Goal: Information Seeking & Learning: Learn about a topic

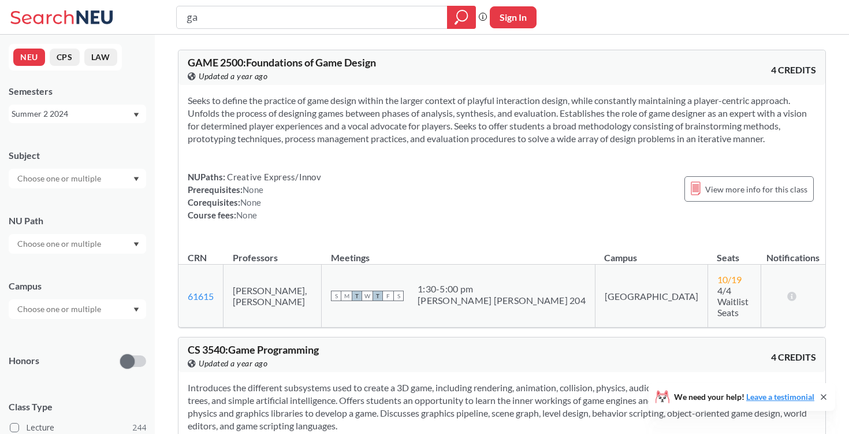
type input "g"
type input "cs4520"
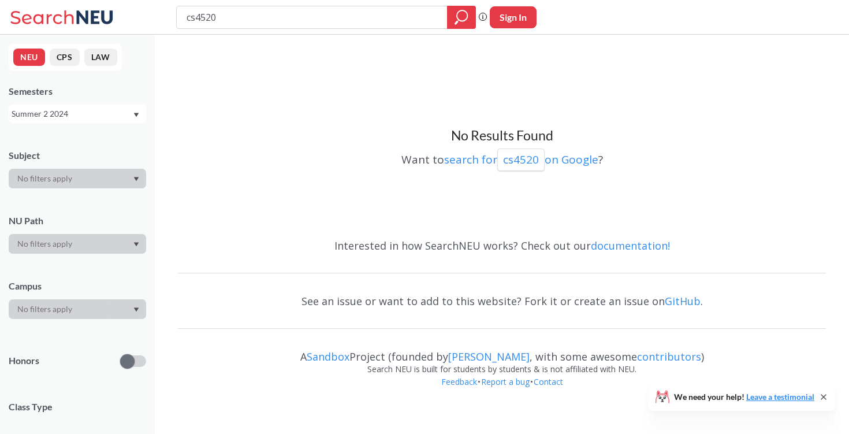
click at [69, 114] on div "Summer 2 2024" at bounding box center [72, 113] width 121 height 13
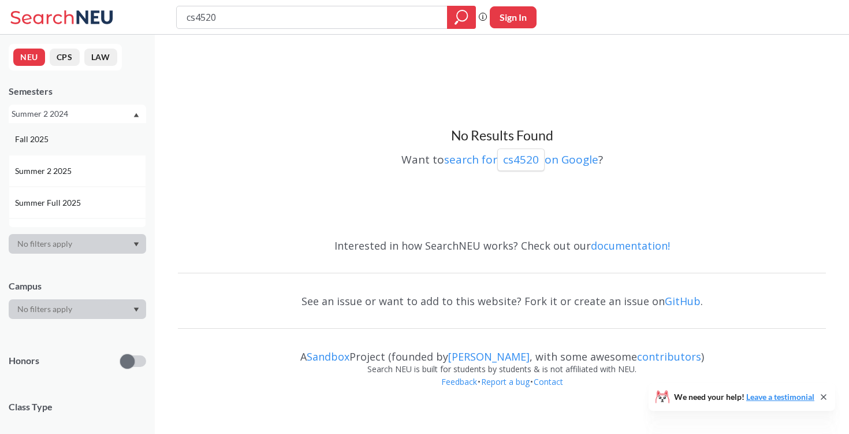
click at [72, 136] on div "Fall 2025" at bounding box center [80, 139] width 131 height 13
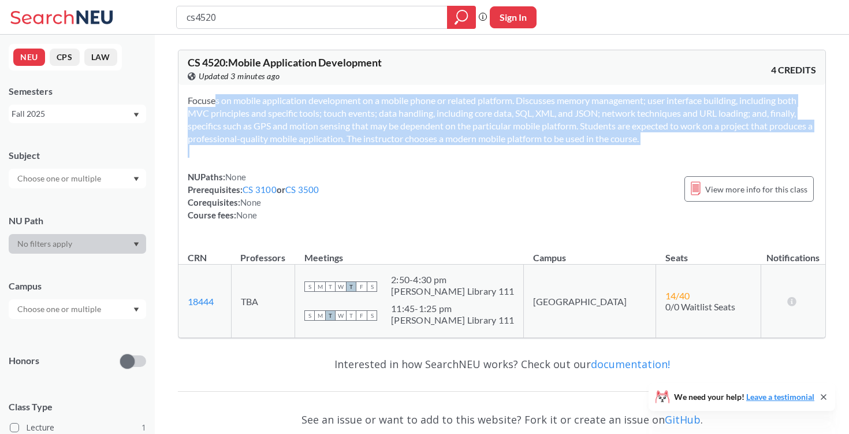
drag, startPoint x: 190, startPoint y: 99, endPoint x: 611, endPoint y: 167, distance: 426.7
click at [611, 167] on div "Focuses on mobile application development on a mobile phone or related platform…" at bounding box center [502, 162] width 647 height 155
copy section "ocuses on mobile application development on a mobile phone or related platform.…"
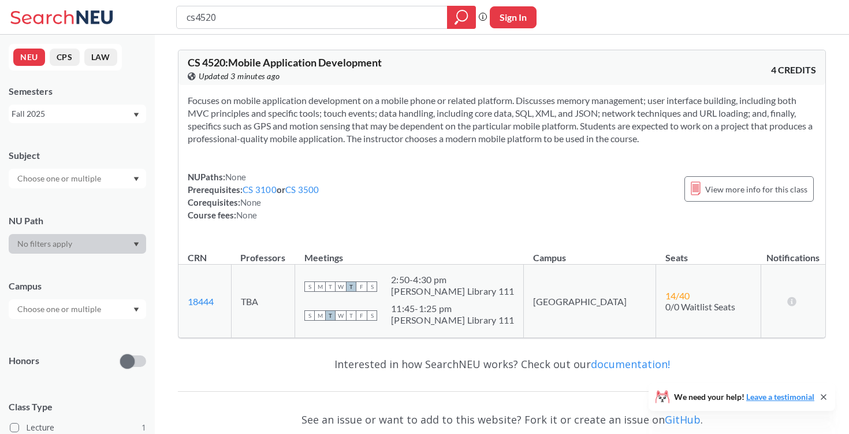
click at [534, 147] on div "Focuses on mobile application development on a mobile phone or related platform…" at bounding box center [502, 162] width 647 height 155
